Goal: Task Accomplishment & Management: Manage account settings

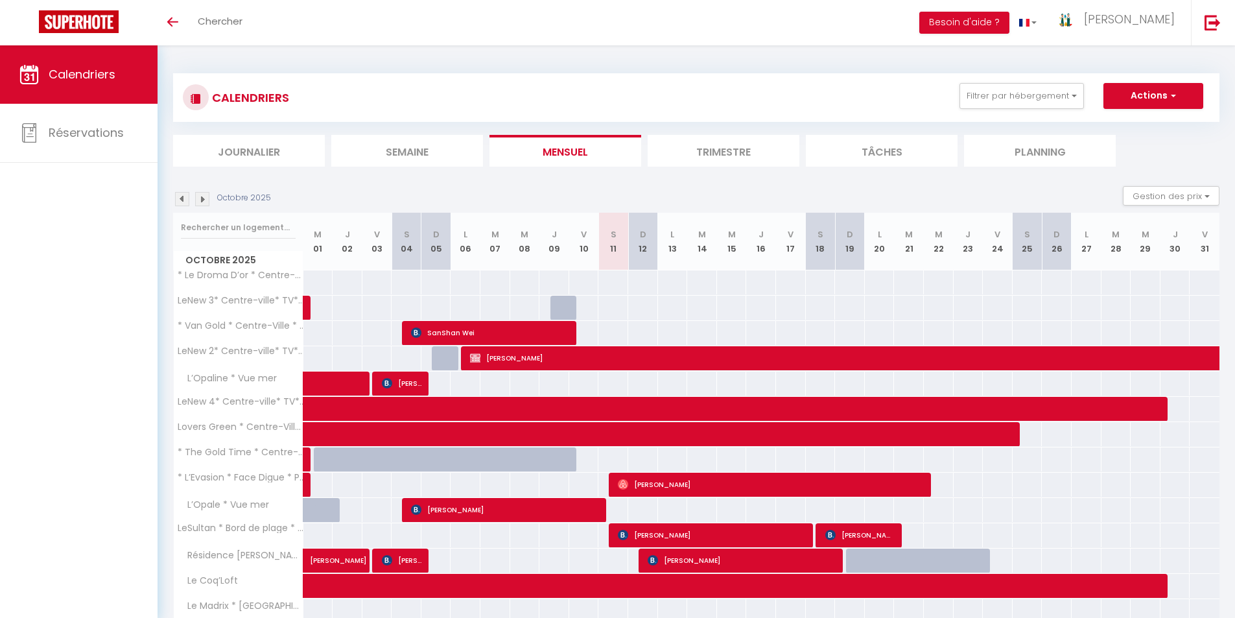
click at [412, 156] on li "Semaine" at bounding box center [407, 151] width 152 height 32
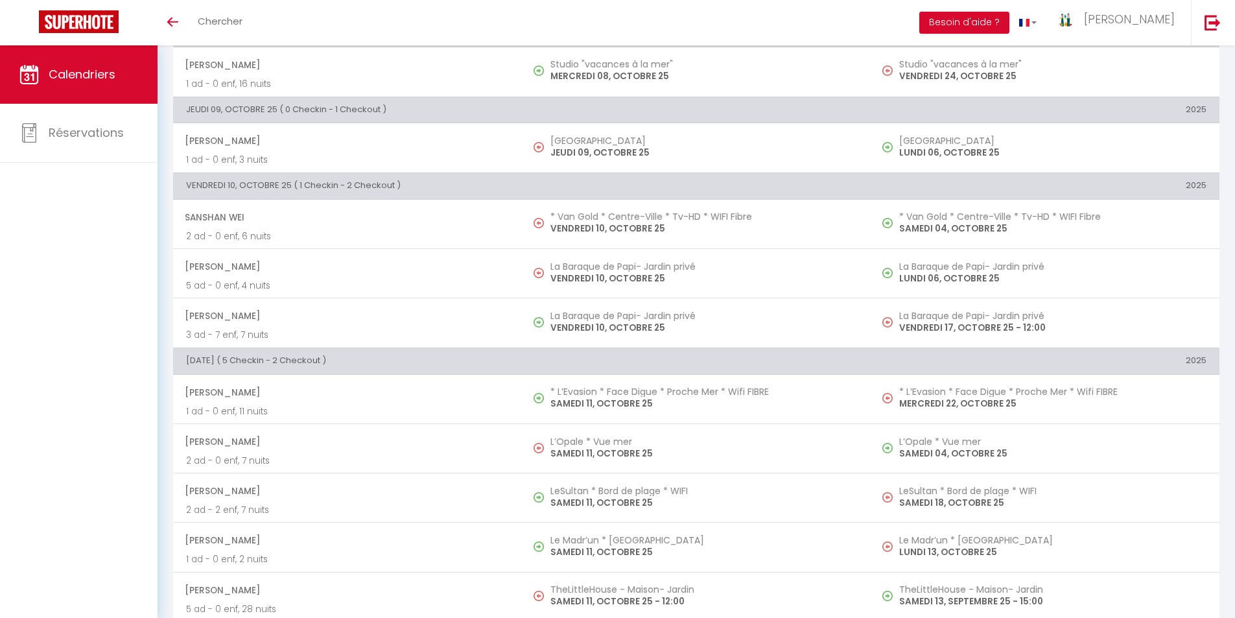
scroll to position [71, 0]
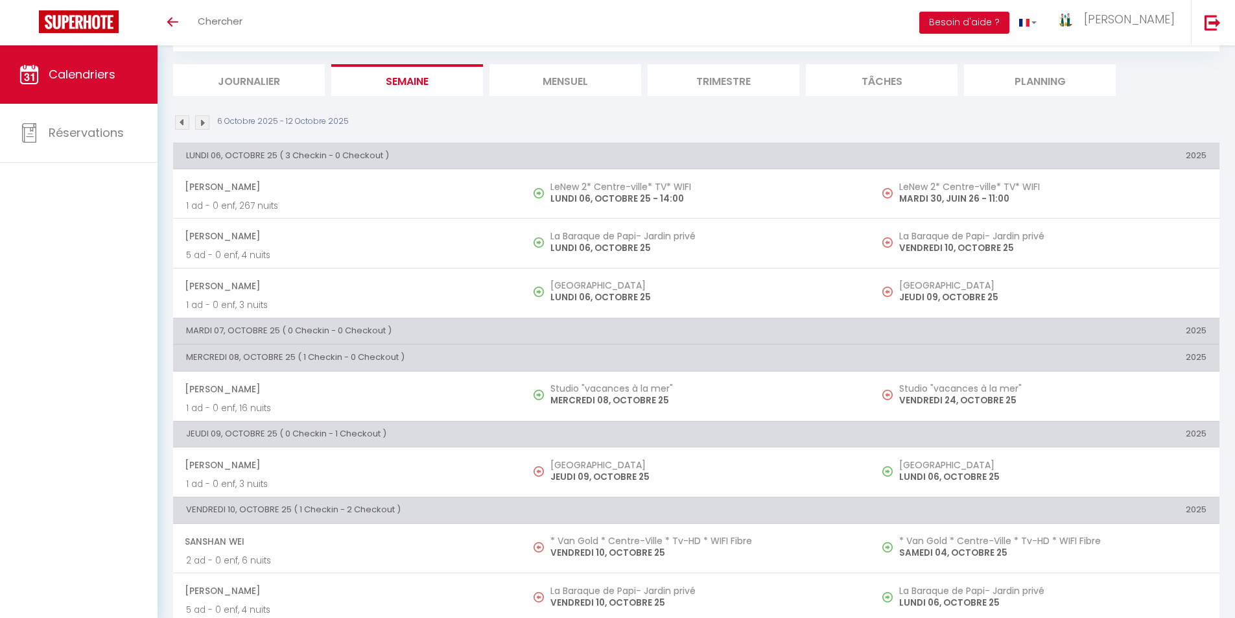
click at [204, 124] on img at bounding box center [202, 122] width 14 height 14
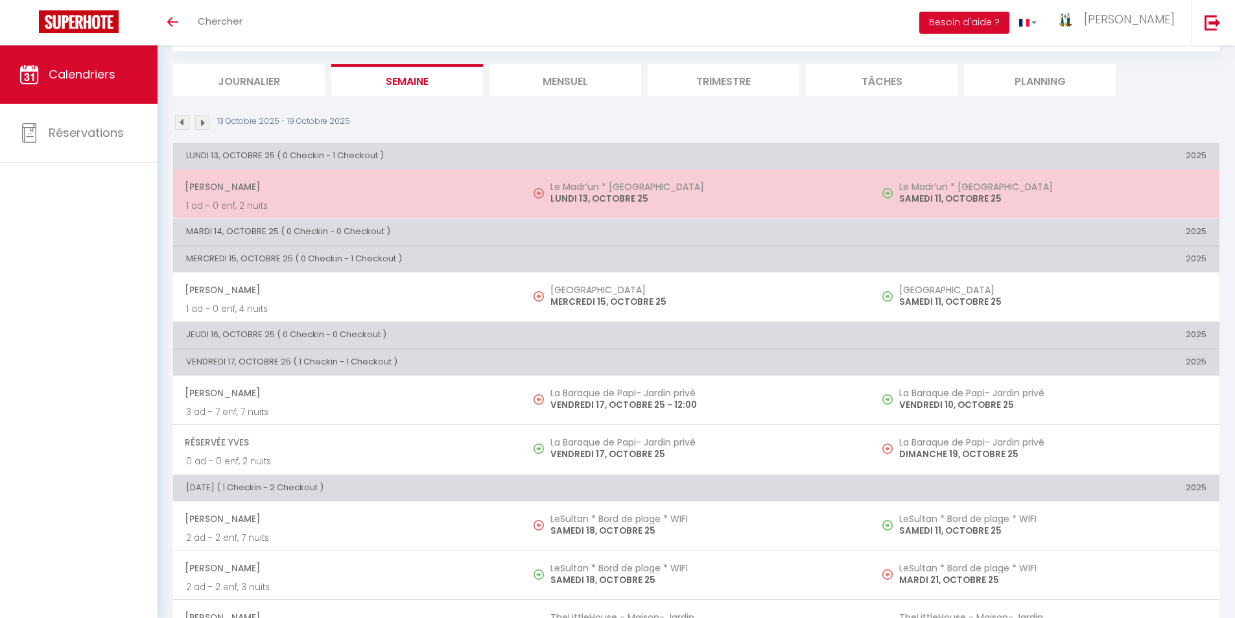
click at [576, 192] on p "LUNDI 13, OCTOBRE 25" at bounding box center [703, 199] width 307 height 14
select select "OK"
select select "KO"
select select "0"
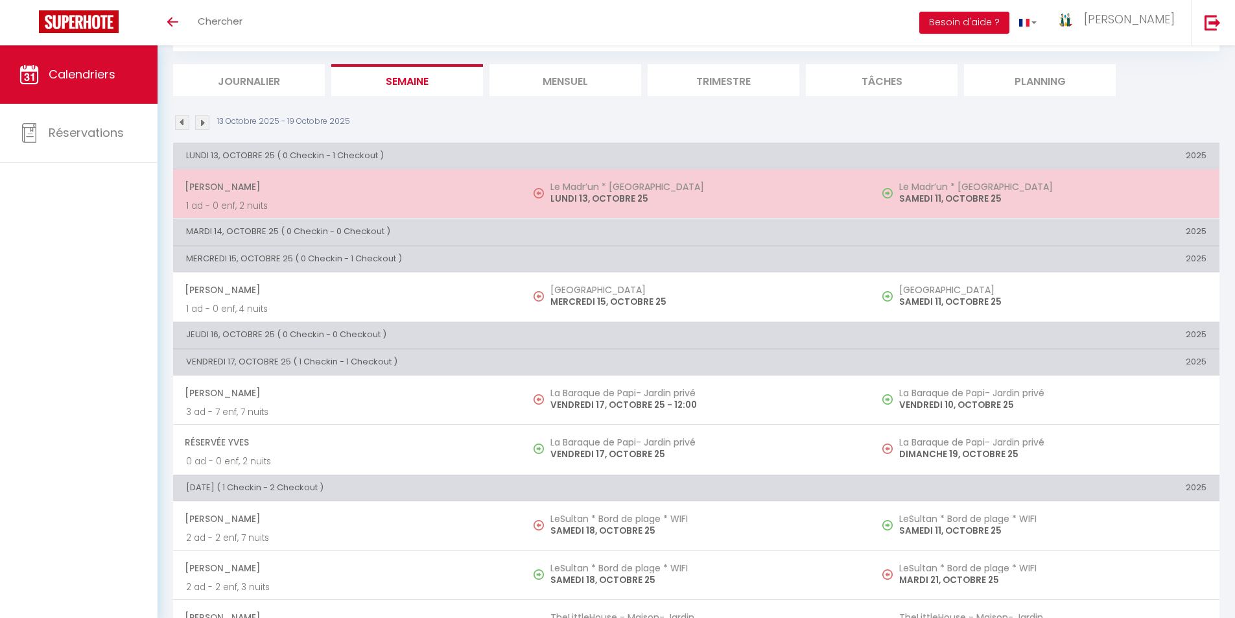
select select "1"
select select
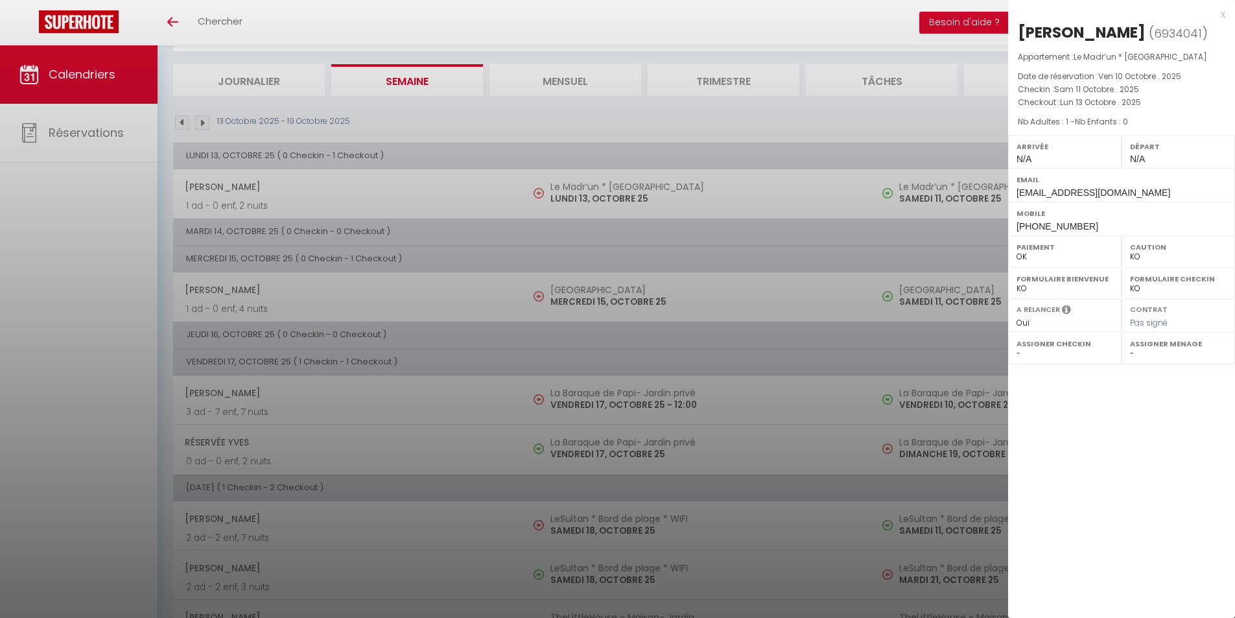
click at [1225, 15] on div "x [PERSON_NAME] ( 6934041 ) Appartement : Le Madr’un * Calais Nord Date de rése…" at bounding box center [1121, 121] width 227 height 242
click at [1220, 12] on div "x" at bounding box center [1116, 14] width 217 height 16
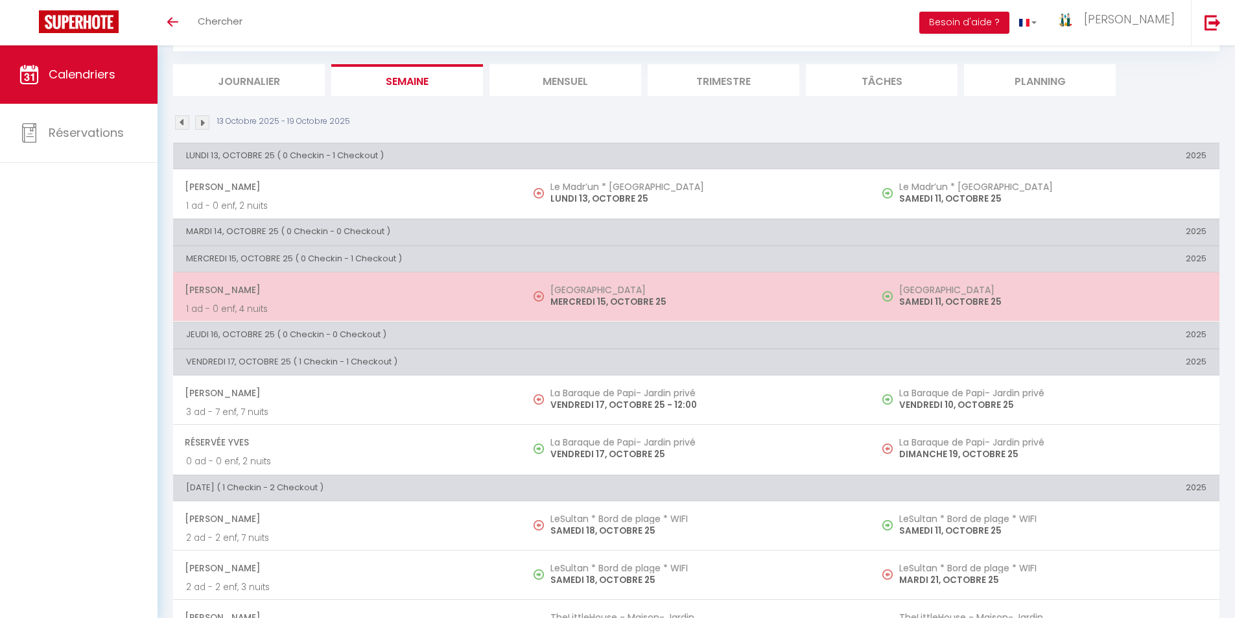
click at [583, 298] on p "MERCREDI 15, OCTOBRE 25" at bounding box center [703, 302] width 307 height 14
select select "17043"
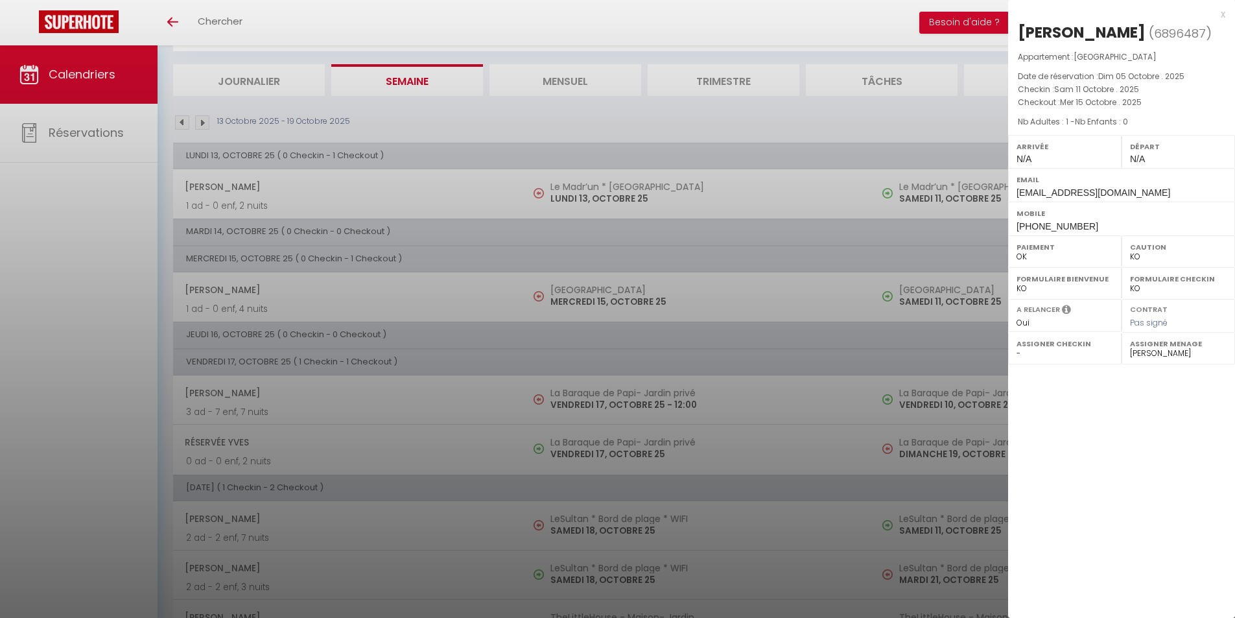
click at [1226, 14] on div "x [PERSON_NAME] ( 6896487 ) Appartement : [GEOGRAPHIC_DATA] Nord Date de réserv…" at bounding box center [1121, 121] width 227 height 242
click at [1224, 14] on div "x" at bounding box center [1116, 14] width 217 height 16
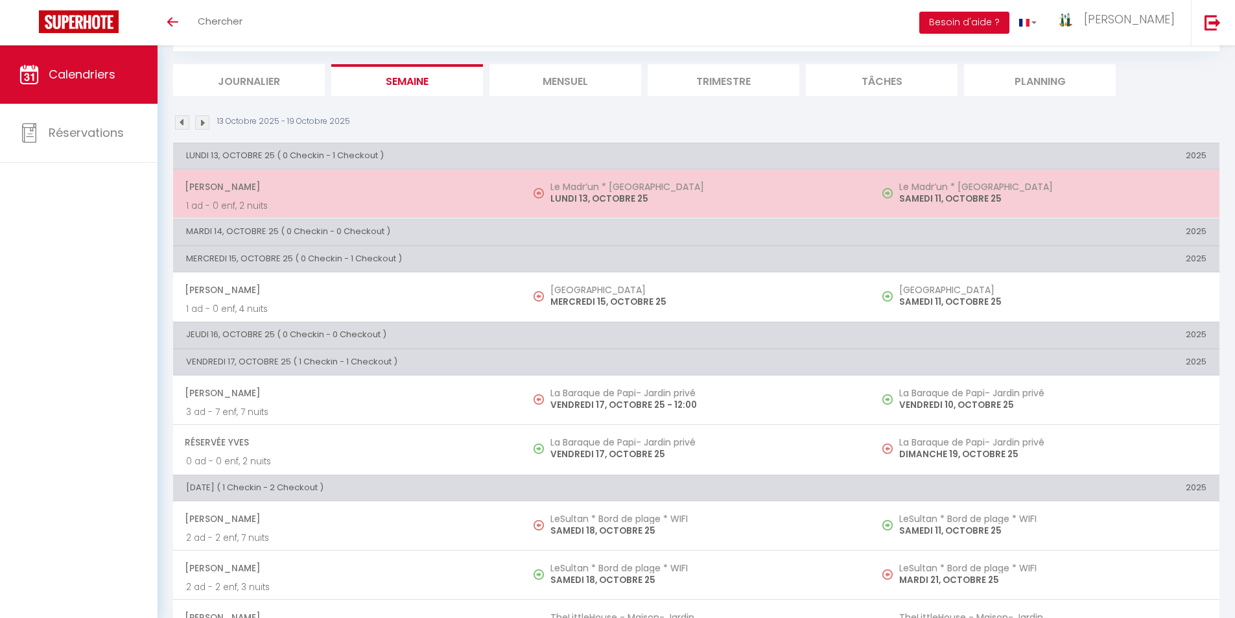
click at [592, 195] on p "LUNDI 13, OCTOBRE 25" at bounding box center [703, 199] width 307 height 14
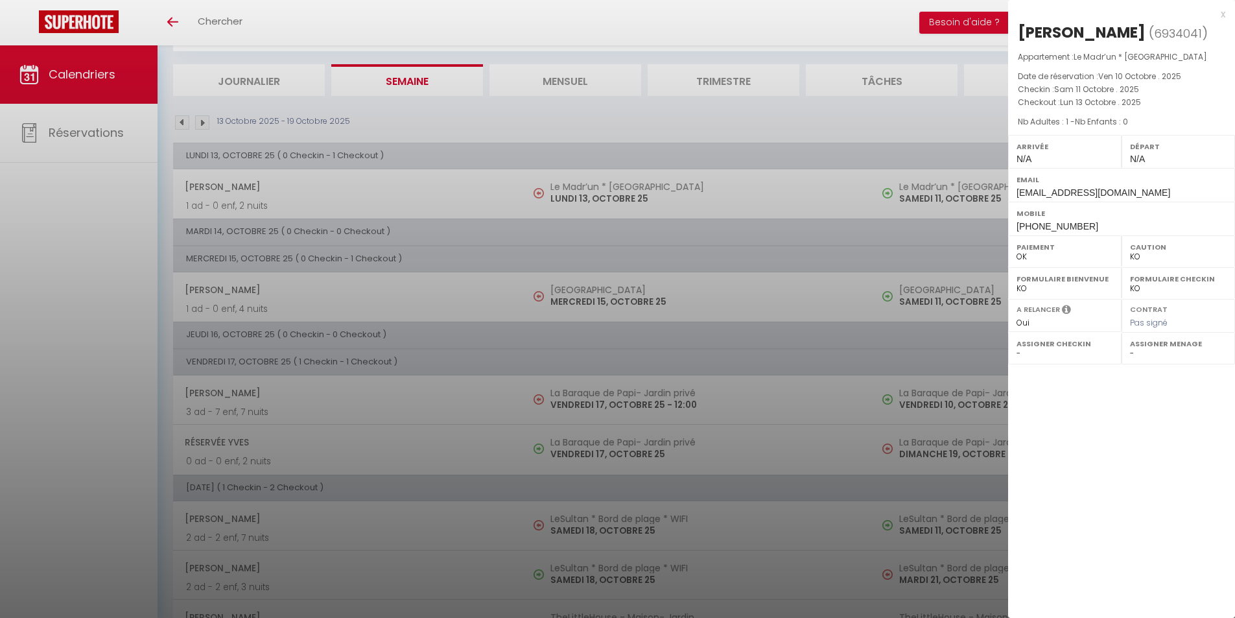
click at [1223, 14] on div "x" at bounding box center [1116, 14] width 217 height 16
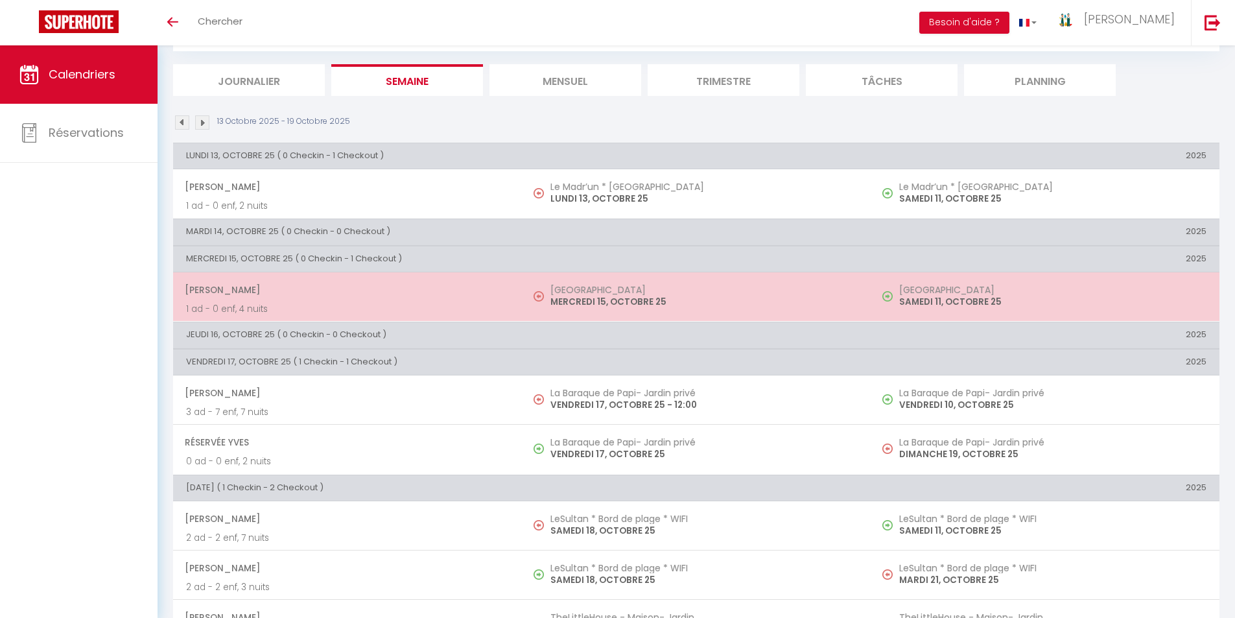
click at [639, 290] on h5 "[GEOGRAPHIC_DATA]" at bounding box center [703, 290] width 307 height 10
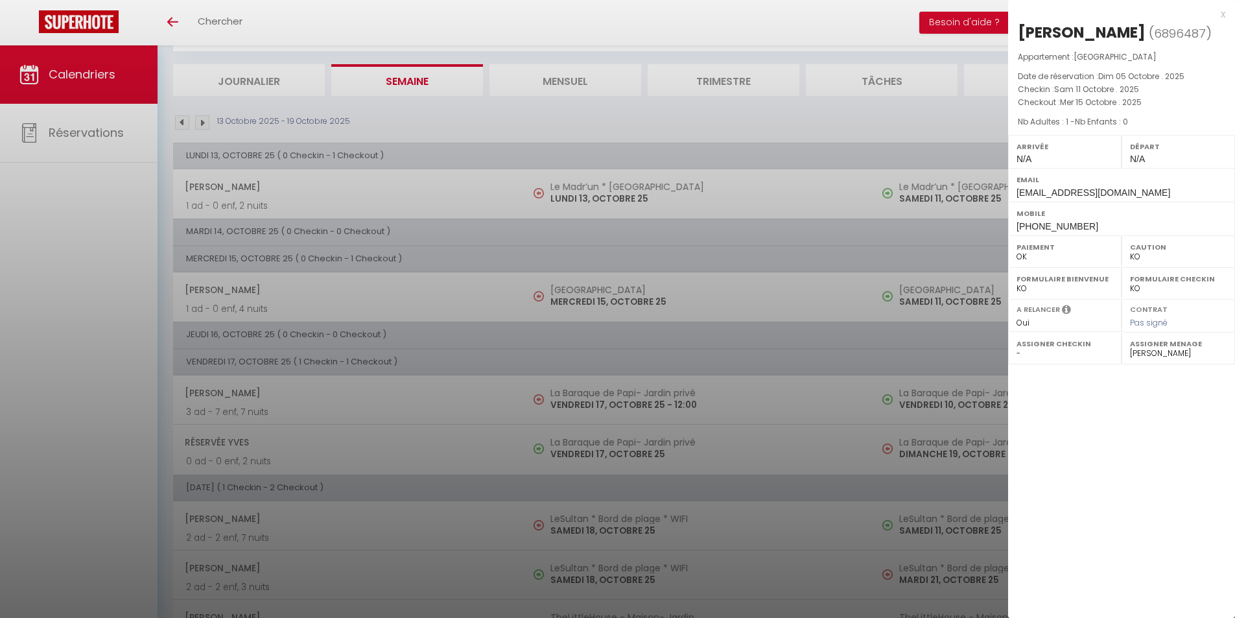
click at [1217, 12] on div "x" at bounding box center [1116, 14] width 217 height 16
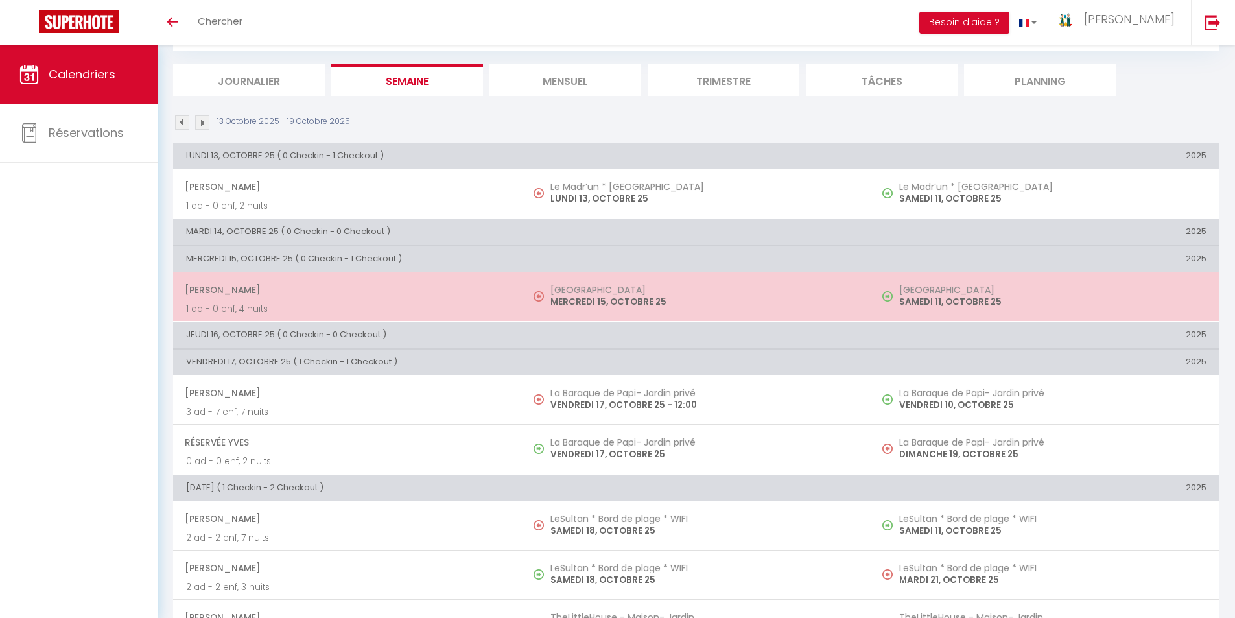
click at [614, 298] on p "MERCREDI 15, OCTOBRE 25" at bounding box center [703, 302] width 307 height 14
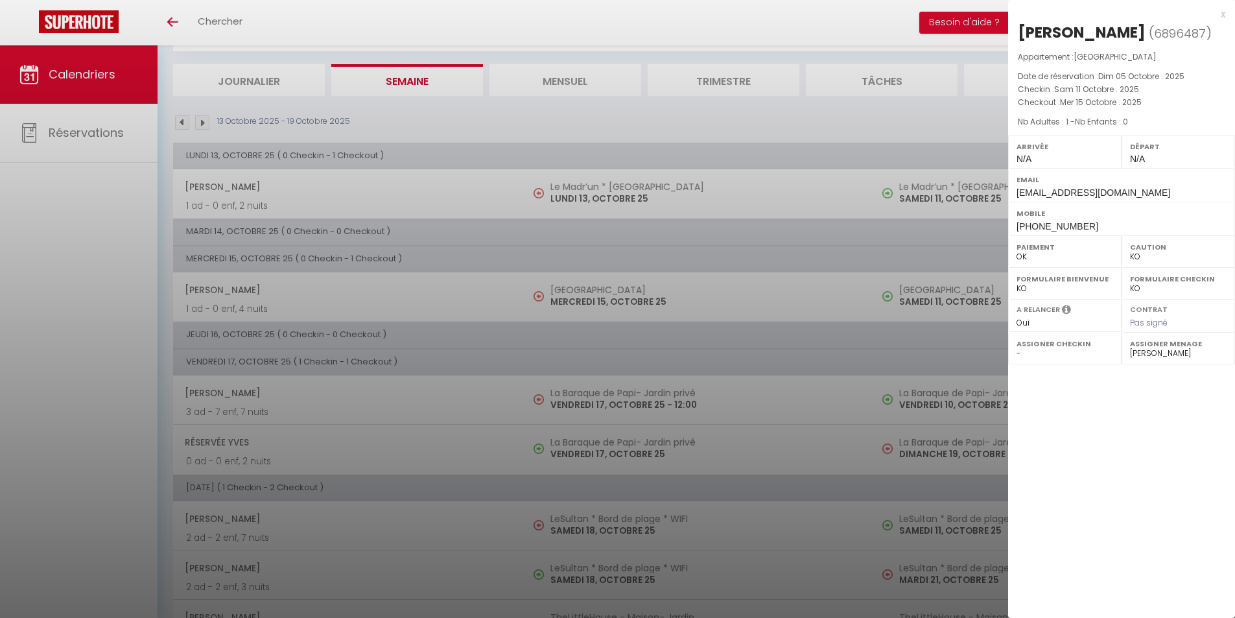
click at [1220, 15] on div "x" at bounding box center [1116, 14] width 217 height 16
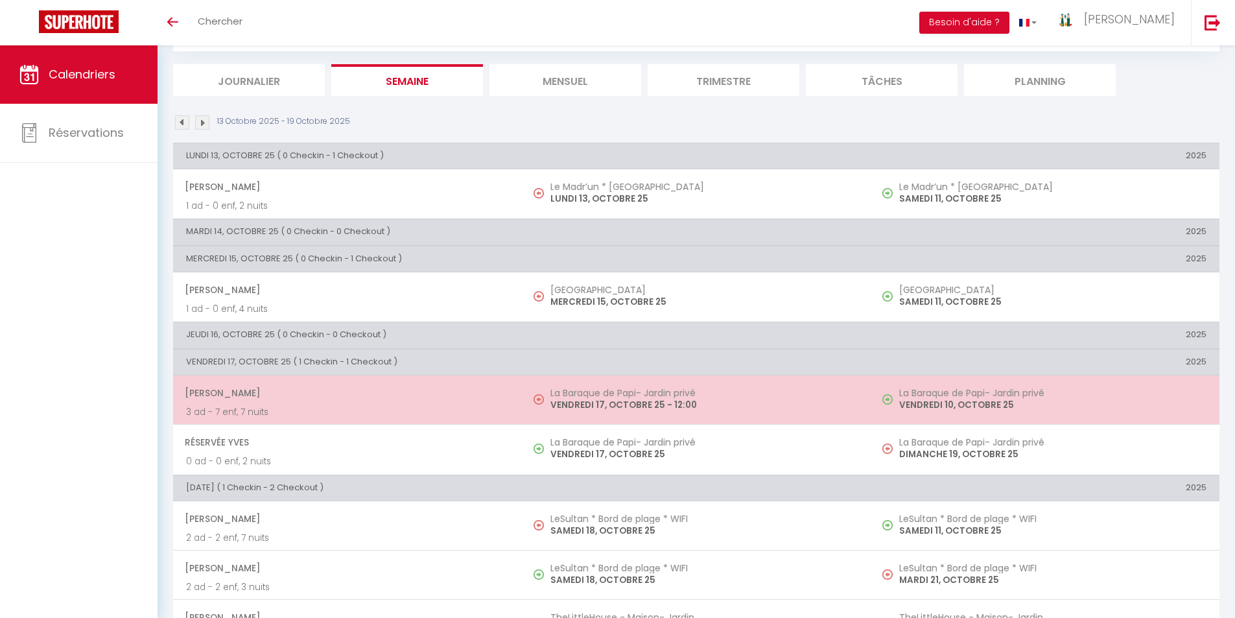
click at [614, 403] on p "VENDREDI 17, OCTOBRE 25 - 12:00" at bounding box center [703, 405] width 307 height 14
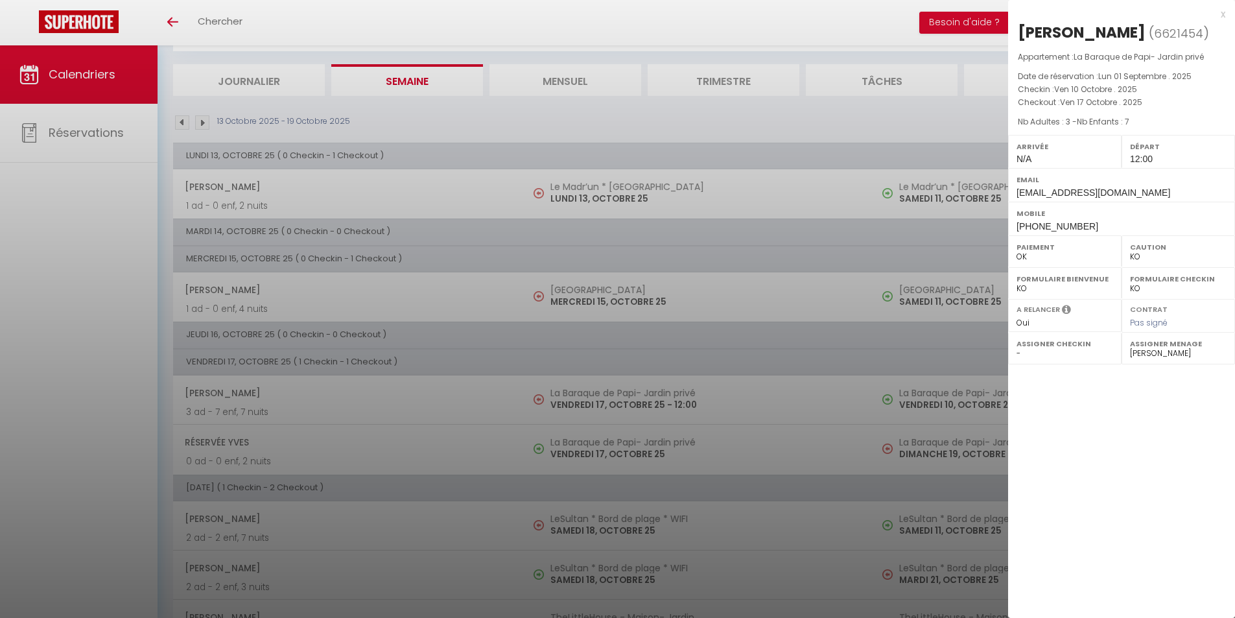
click at [1223, 16] on div "x" at bounding box center [1116, 14] width 217 height 16
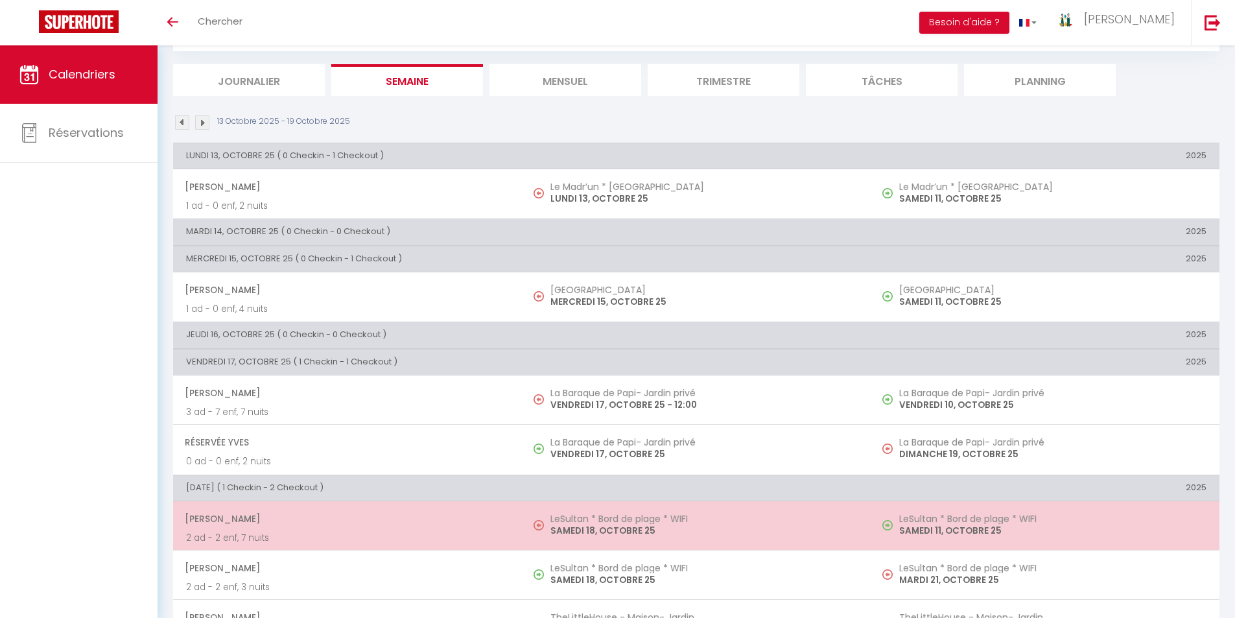
click at [606, 519] on h5 "LeSultan * Bord de plage * WIFI" at bounding box center [703, 518] width 307 height 10
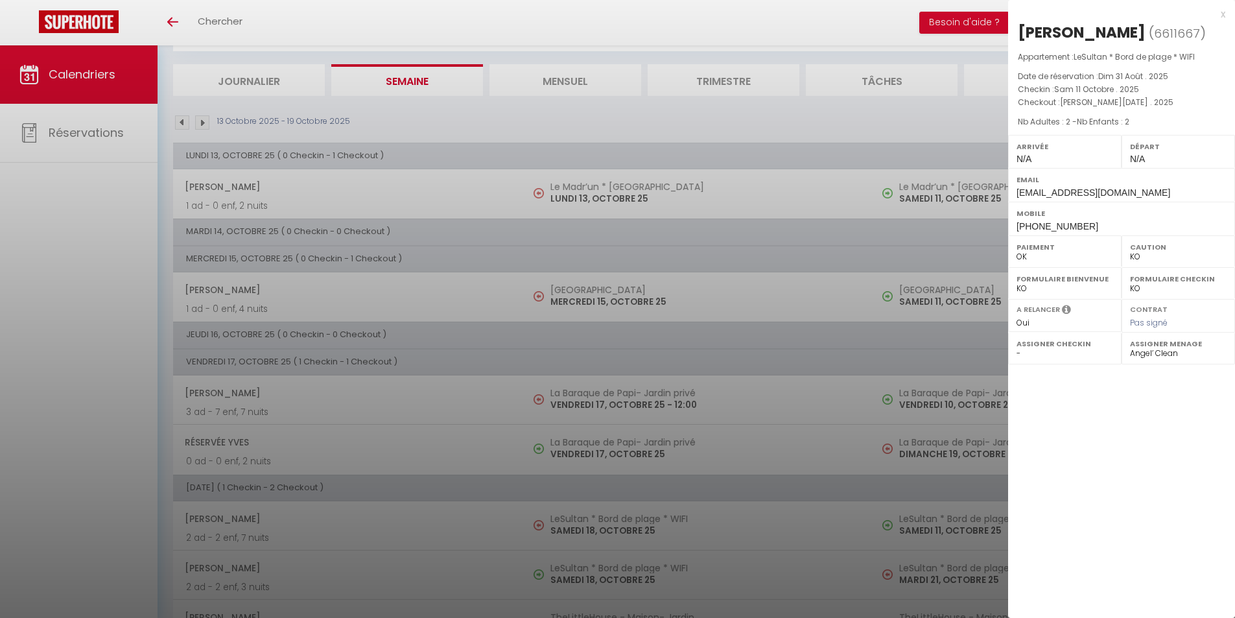
click at [1223, 16] on div "x" at bounding box center [1116, 14] width 217 height 16
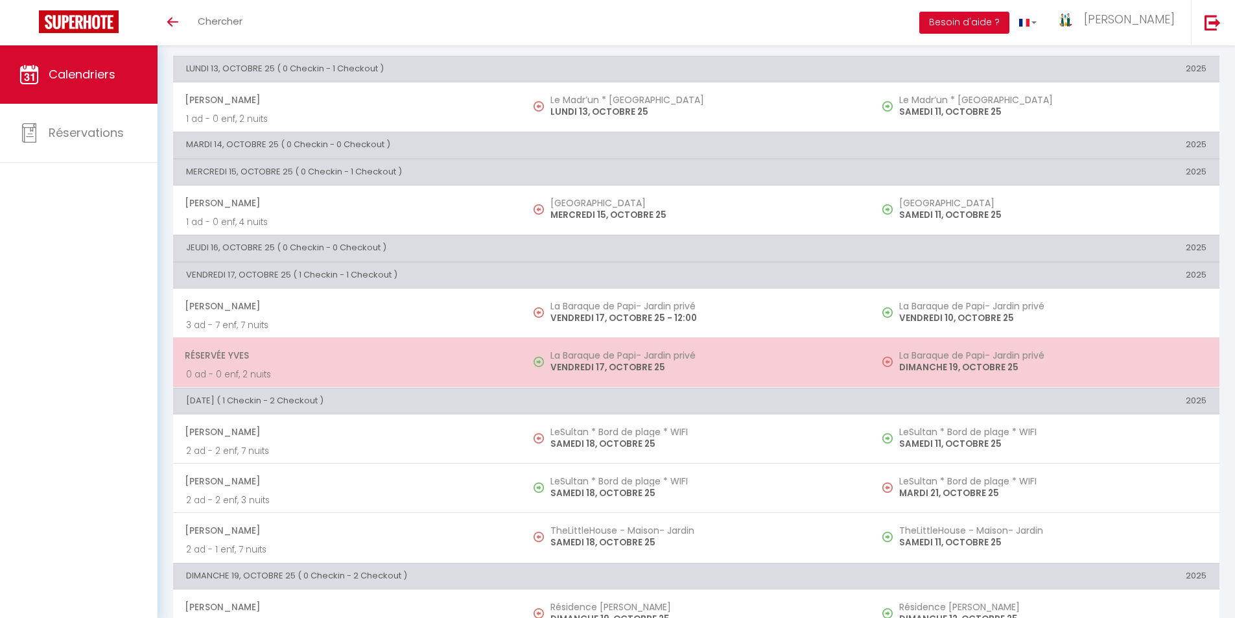
scroll to position [243, 0]
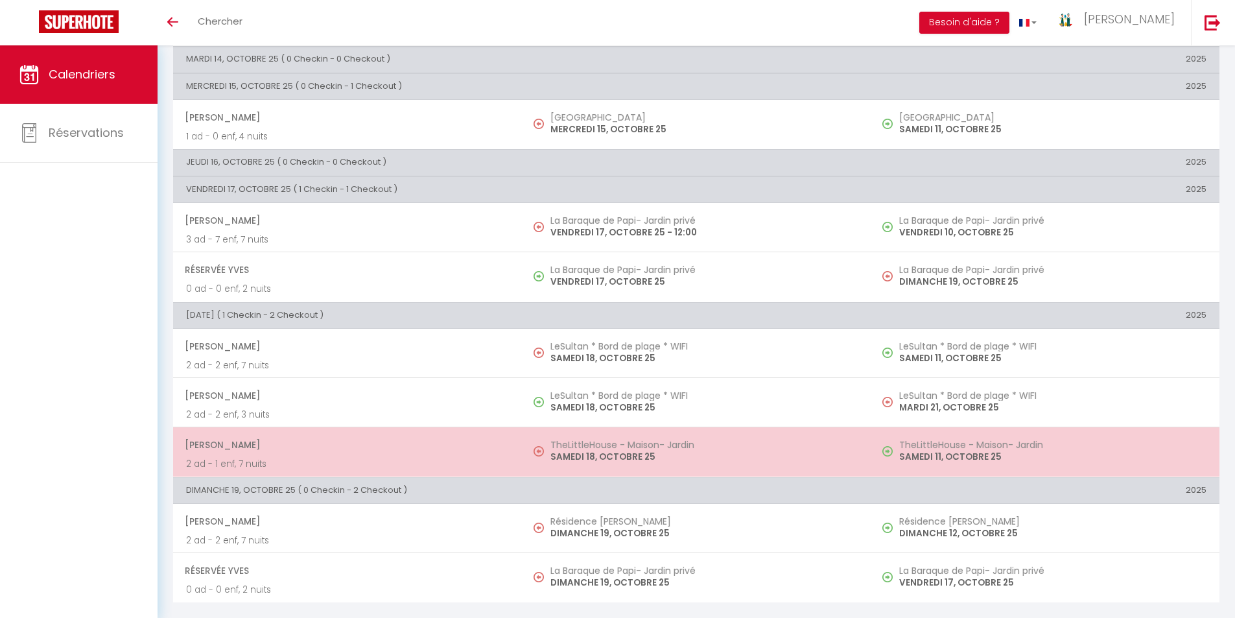
click at [596, 454] on p "SAMEDI 18, OCTOBRE 25" at bounding box center [703, 457] width 307 height 14
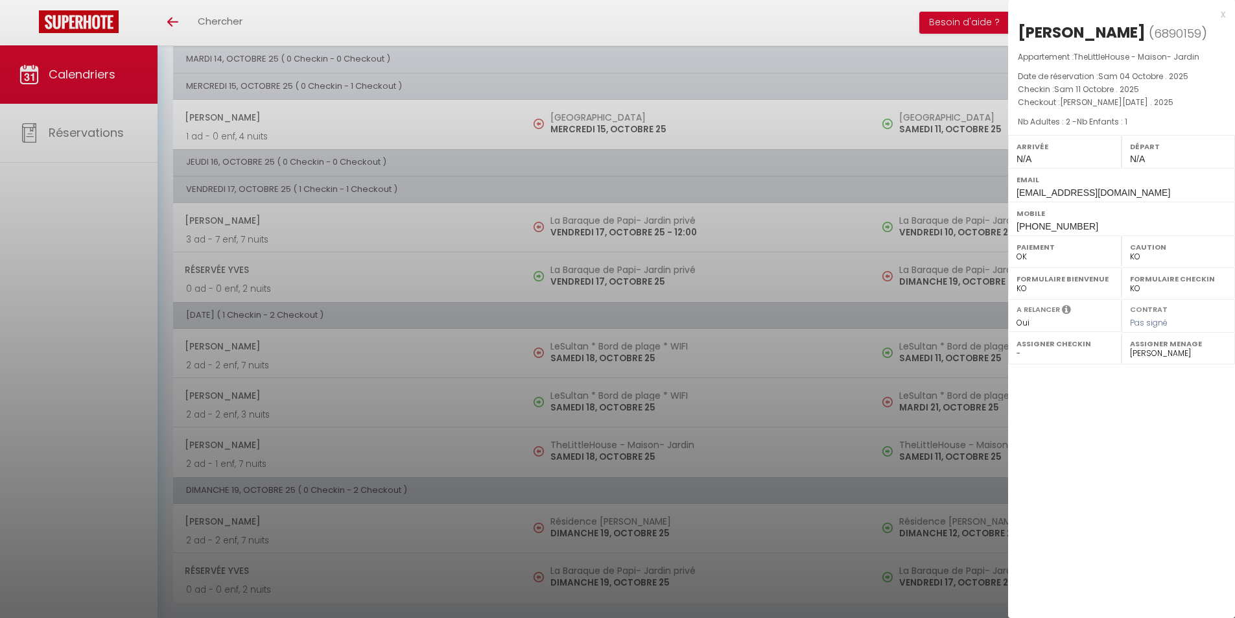
click at [1221, 12] on div "x" at bounding box center [1116, 14] width 217 height 16
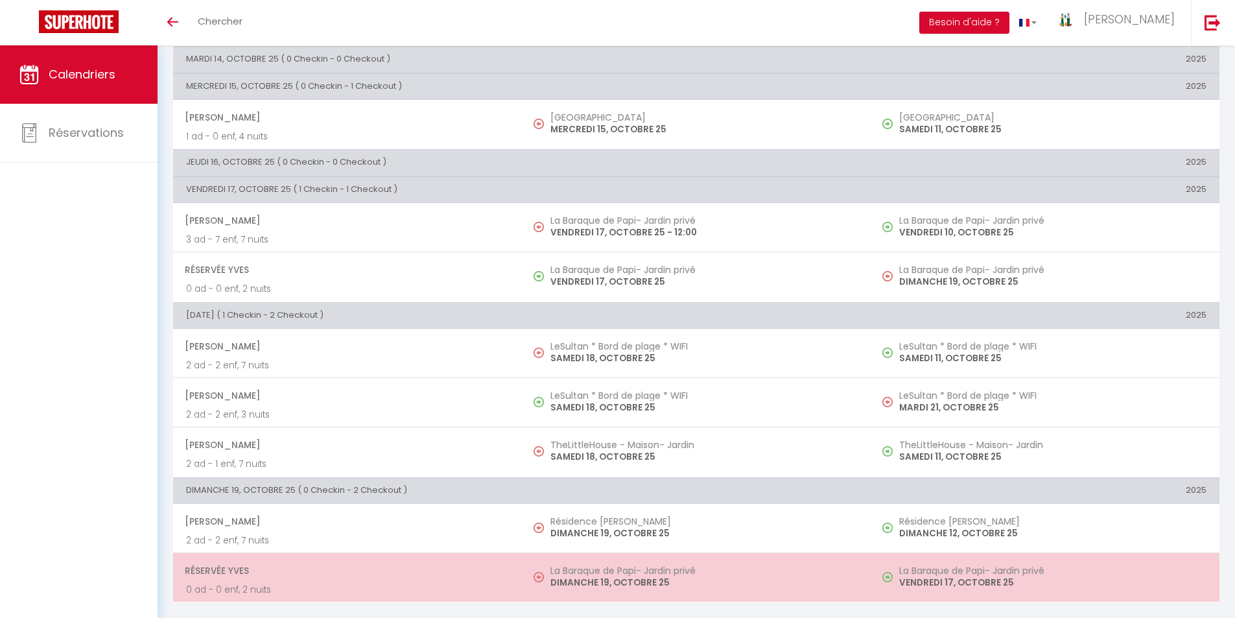
click at [619, 585] on p "DIMANCHE 19, OCTOBRE 25" at bounding box center [703, 583] width 307 height 14
select select "17043"
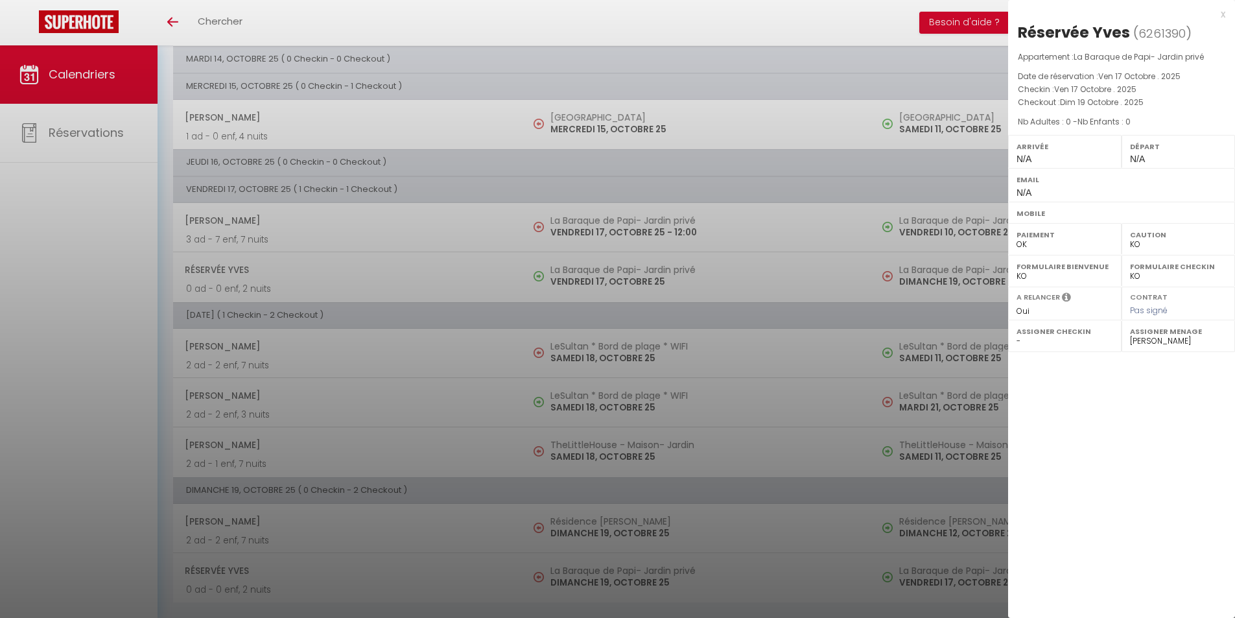
click at [1220, 16] on div "x" at bounding box center [1116, 14] width 217 height 16
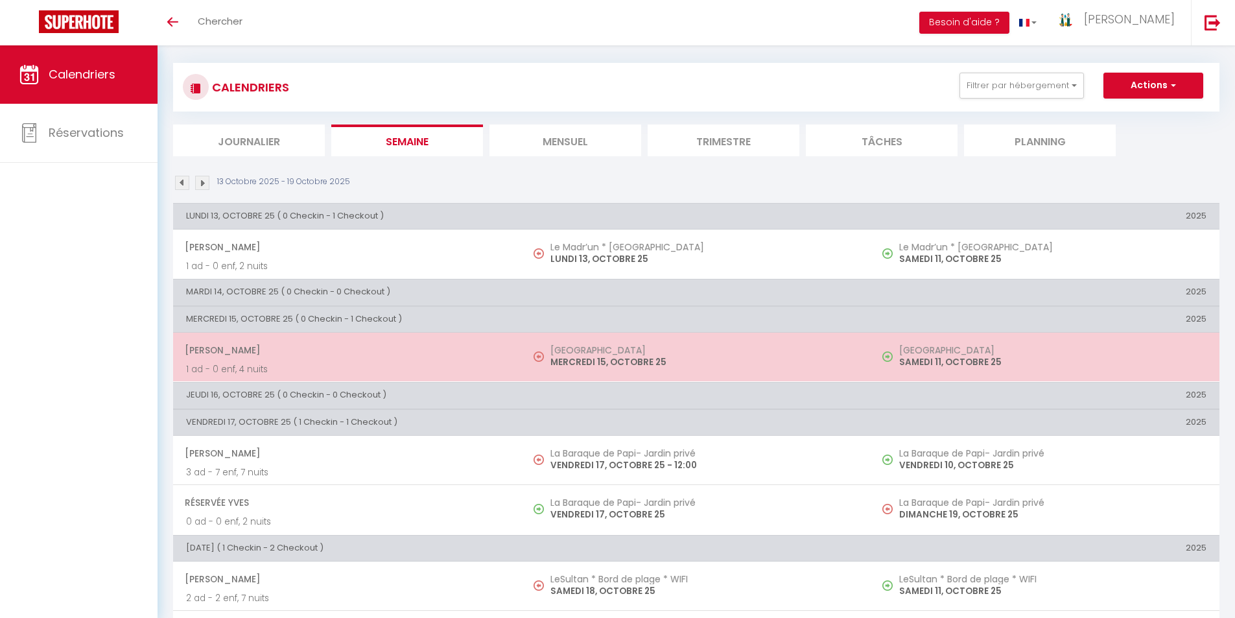
scroll to position [0, 0]
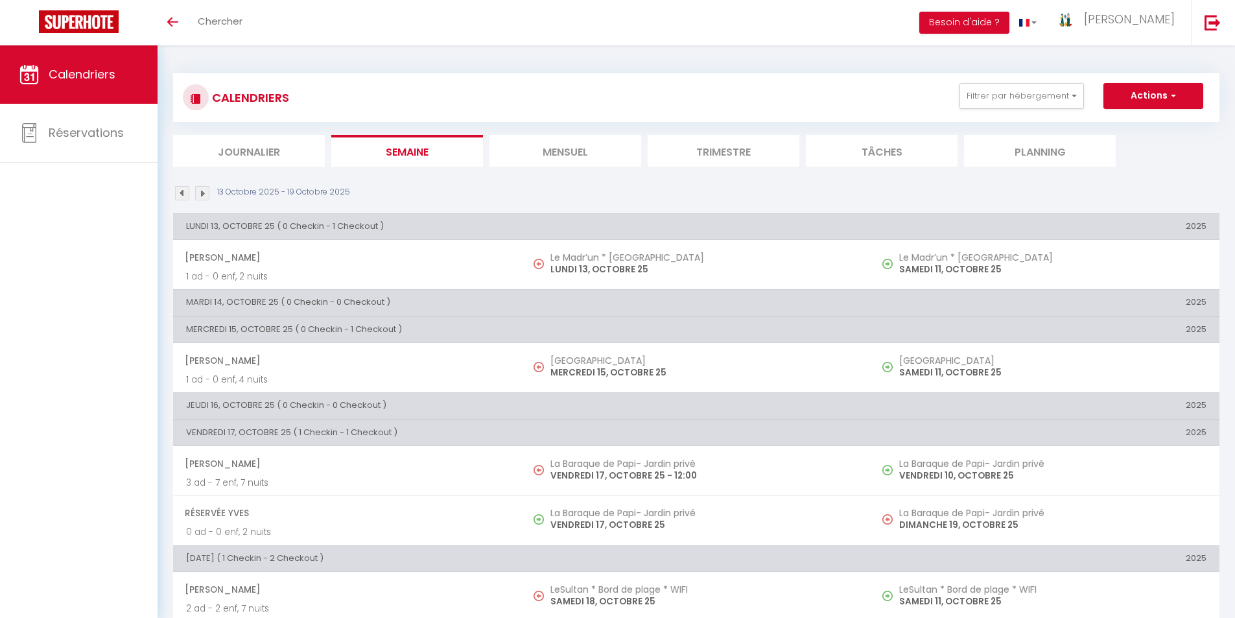
click at [179, 196] on img at bounding box center [182, 193] width 14 height 14
